Goal: Information Seeking & Learning: Check status

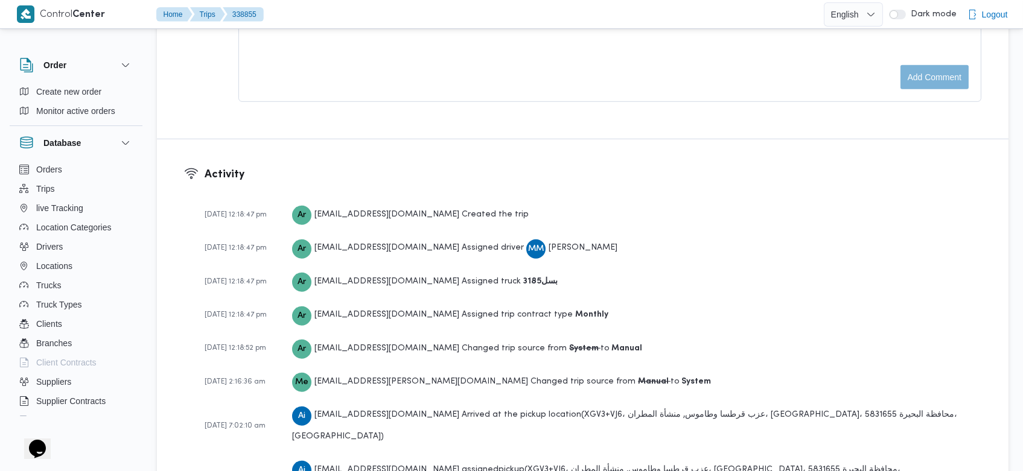
scroll to position [1784, 0]
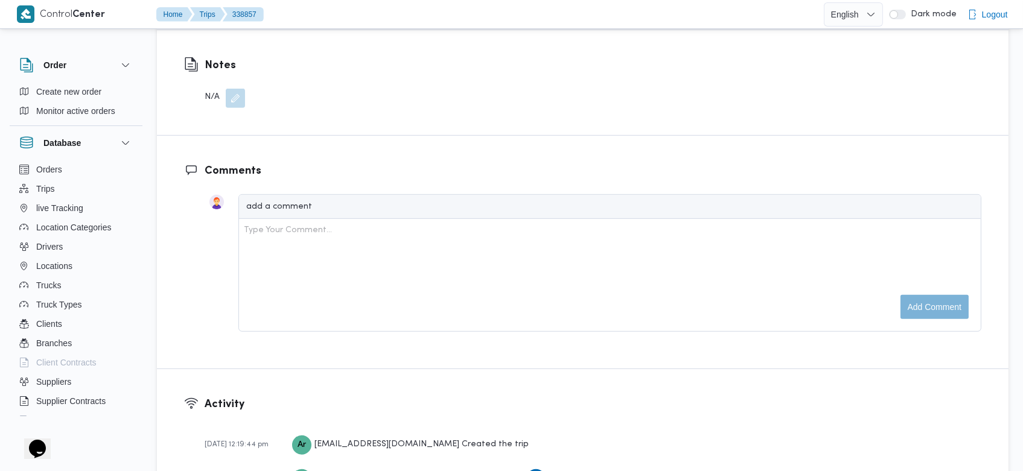
scroll to position [1817, 0]
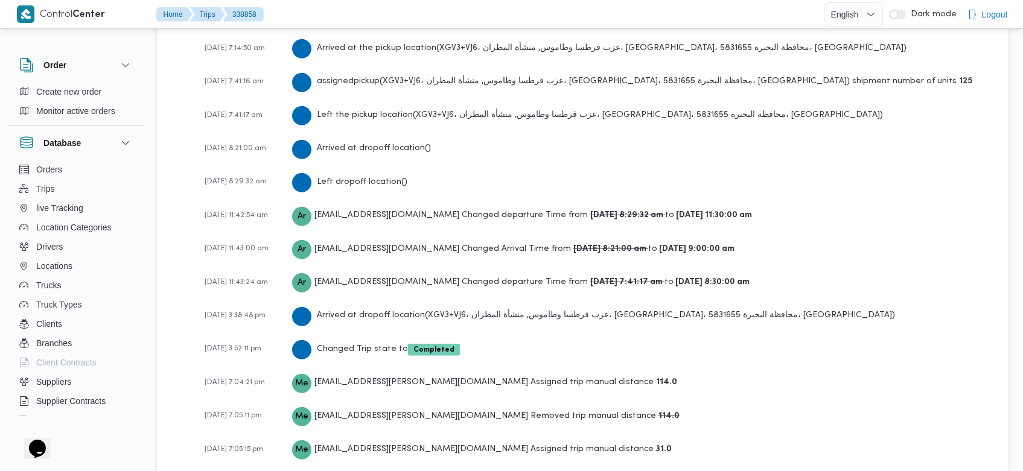
scroll to position [2125, 0]
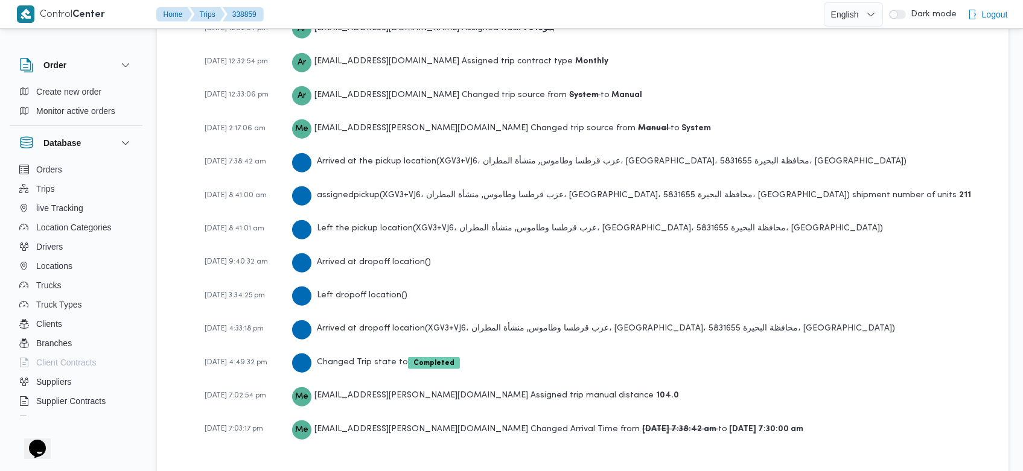
scroll to position [1817, 0]
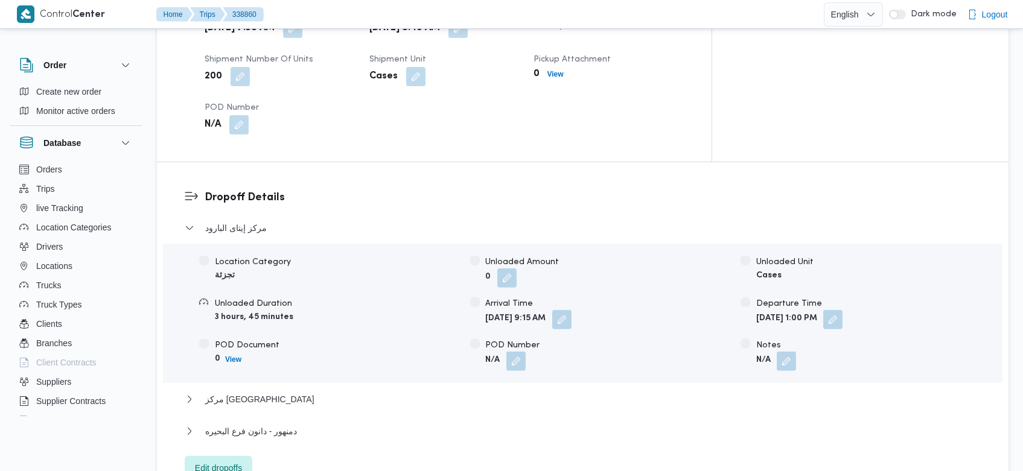
scroll to position [1986, 0]
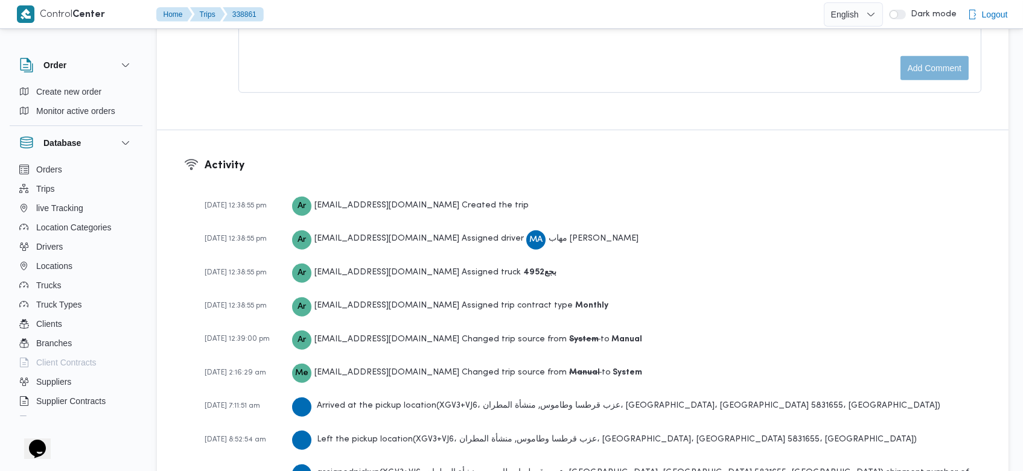
scroll to position [1784, 0]
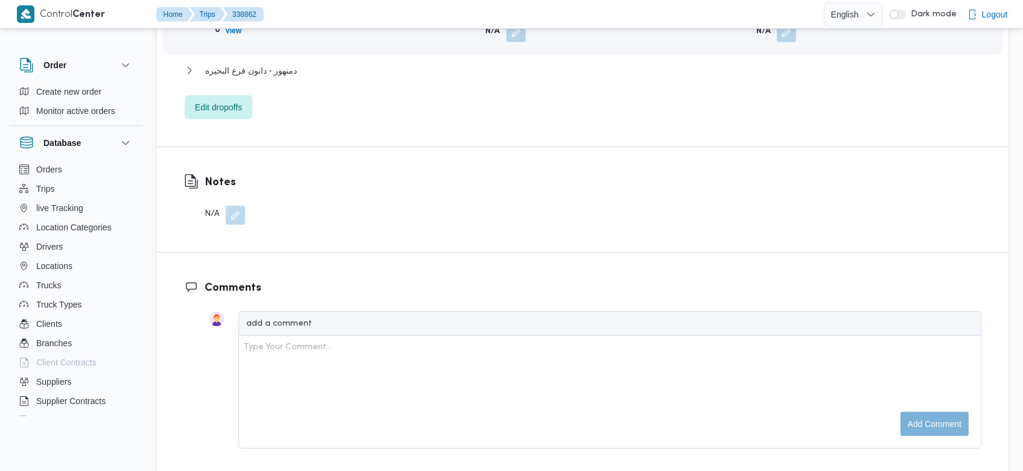
scroll to position [1886, 0]
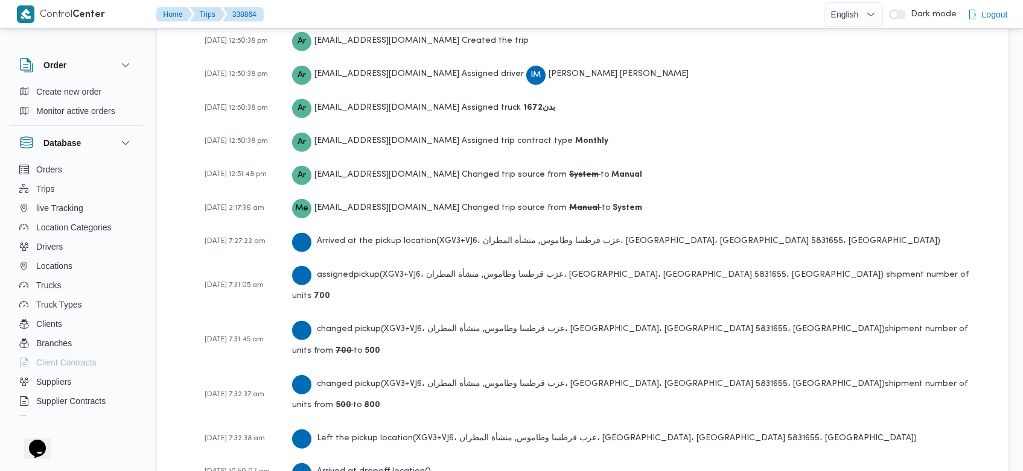
scroll to position [1886, 0]
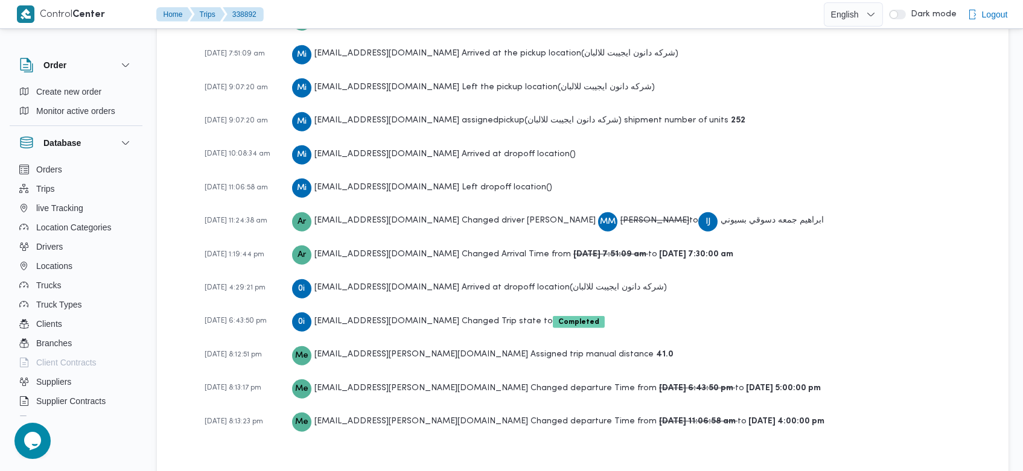
scroll to position [1920, 0]
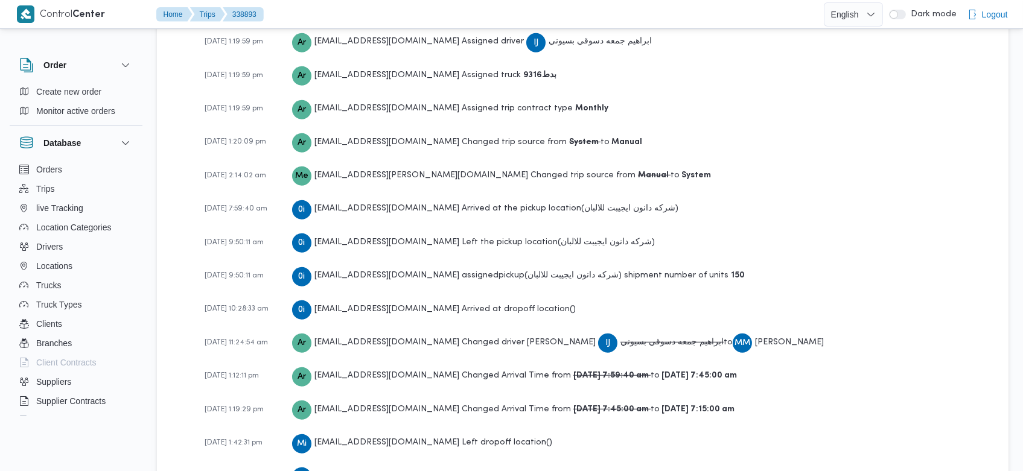
scroll to position [1989, 0]
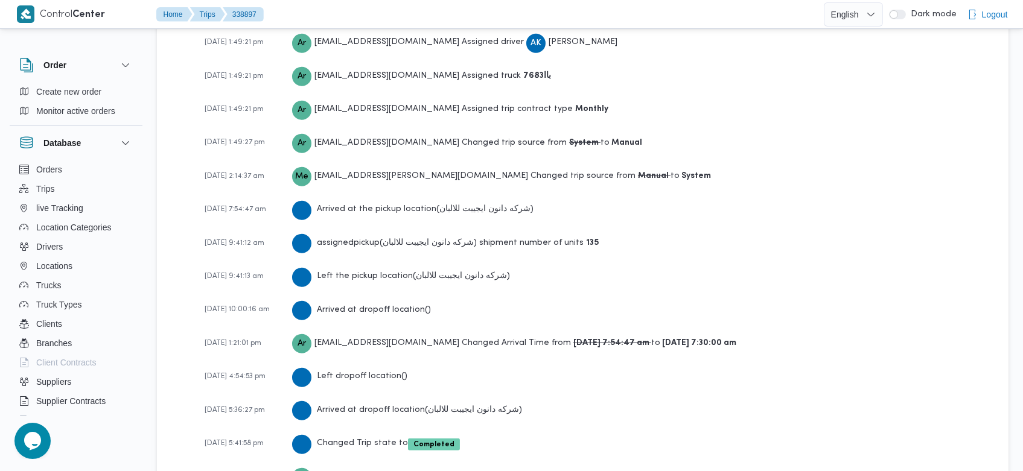
scroll to position [1817, 0]
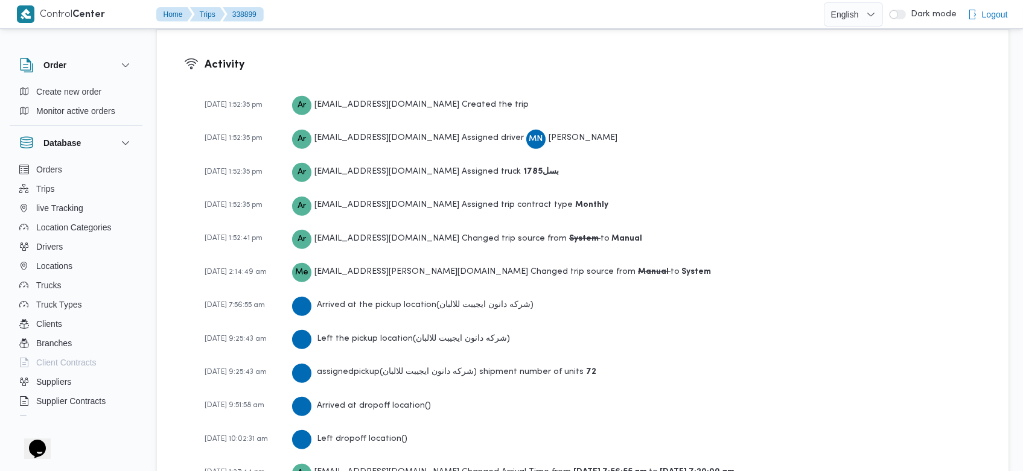
scroll to position [1886, 0]
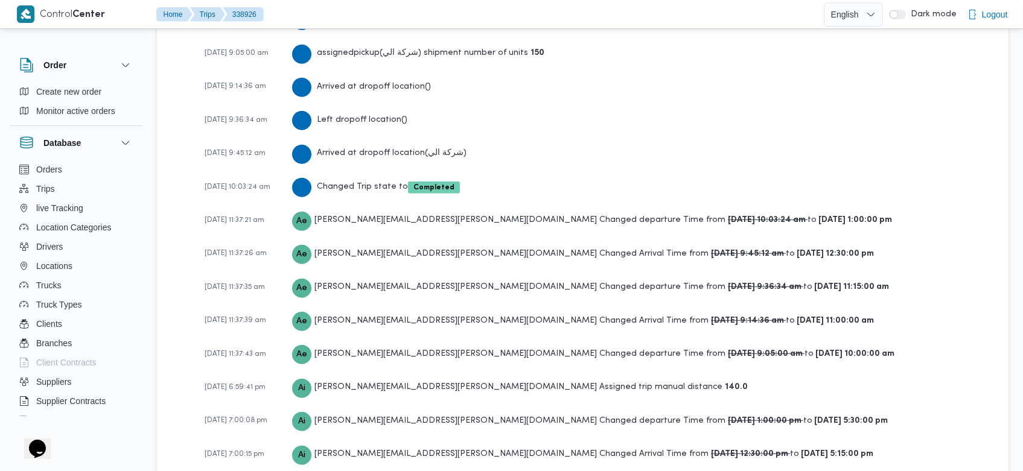
scroll to position [2067, 0]
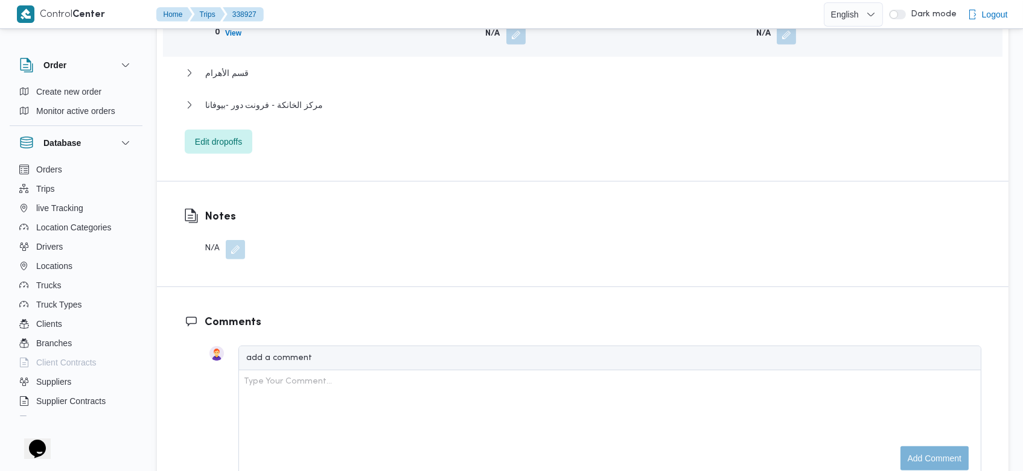
scroll to position [1893, 0]
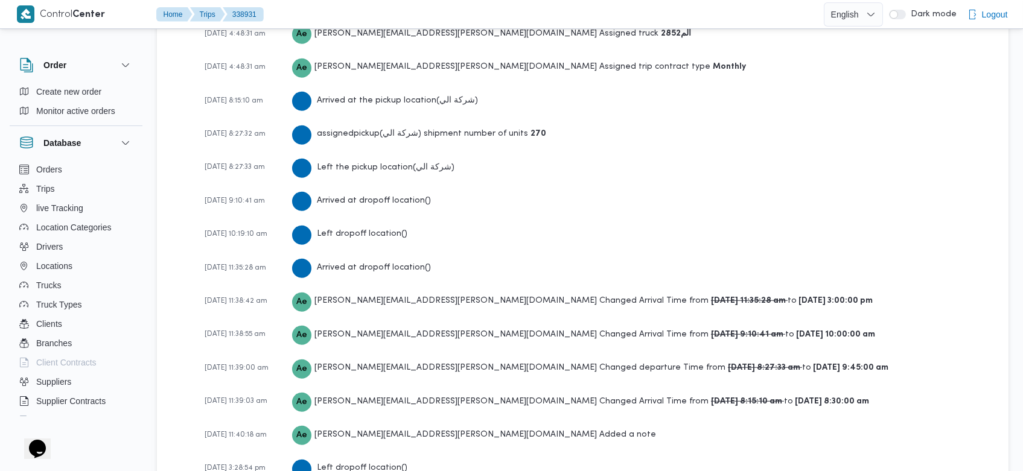
scroll to position [2167, 0]
